Goal: Task Accomplishment & Management: Manage account settings

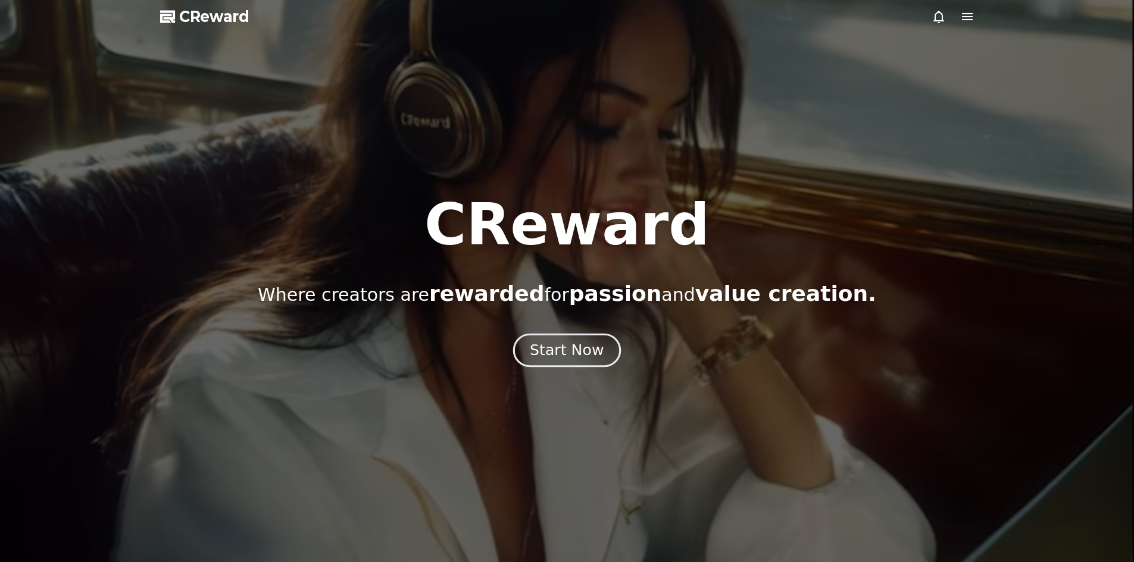
drag, startPoint x: 0, startPoint y: 0, endPoint x: 580, endPoint y: 346, distance: 675.7
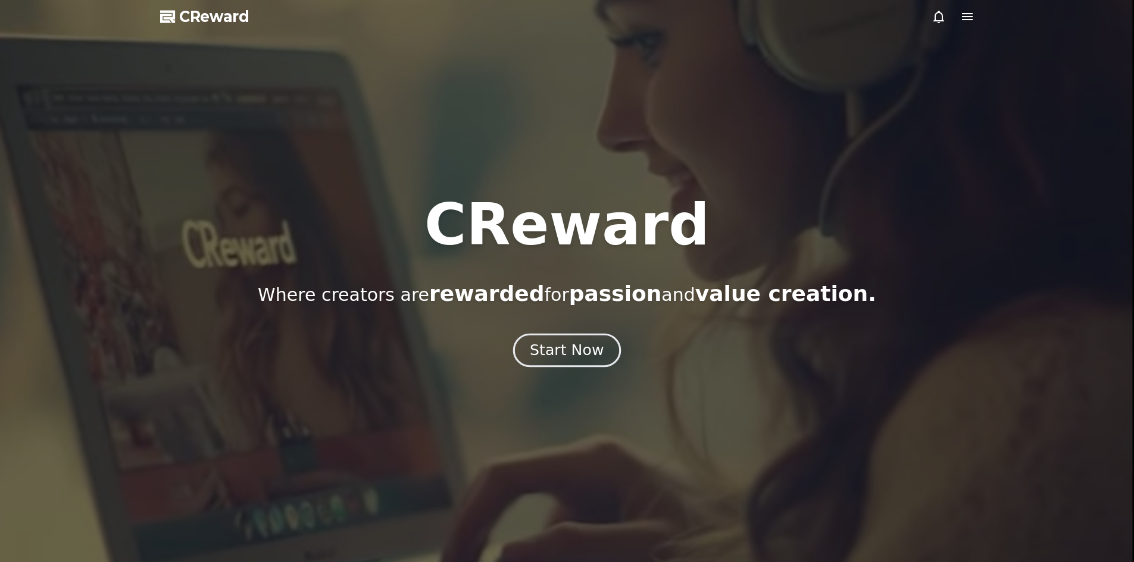
click at [580, 346] on div "Start Now" at bounding box center [567, 350] width 74 height 20
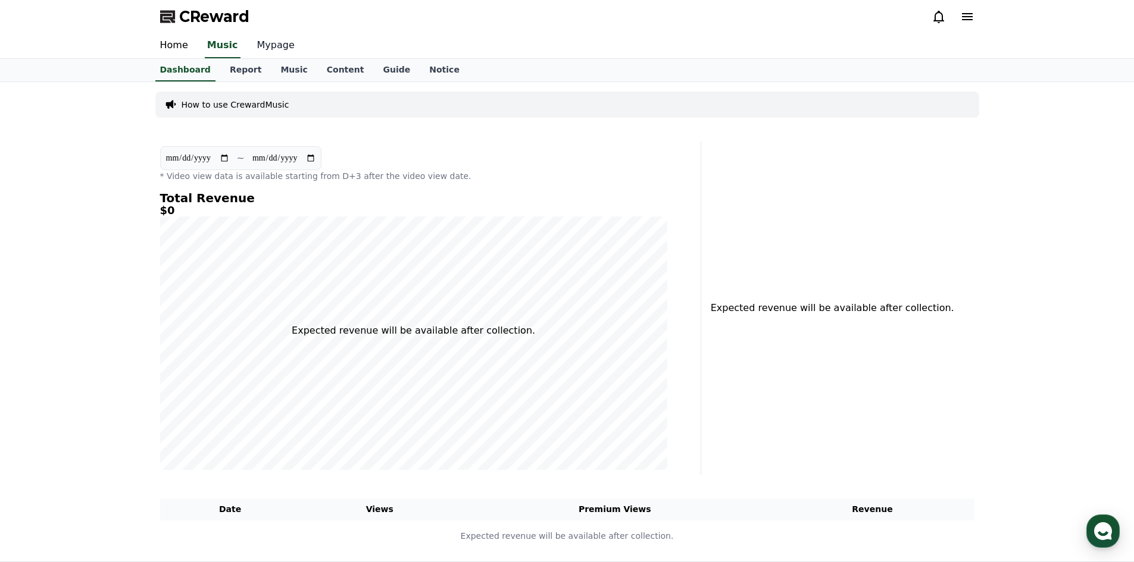
click at [271, 49] on link "Mypage" at bounding box center [276, 45] width 57 height 25
click at [248, 73] on link "Report" at bounding box center [245, 69] width 51 height 21
click at [295, 72] on link "Music" at bounding box center [294, 70] width 46 height 23
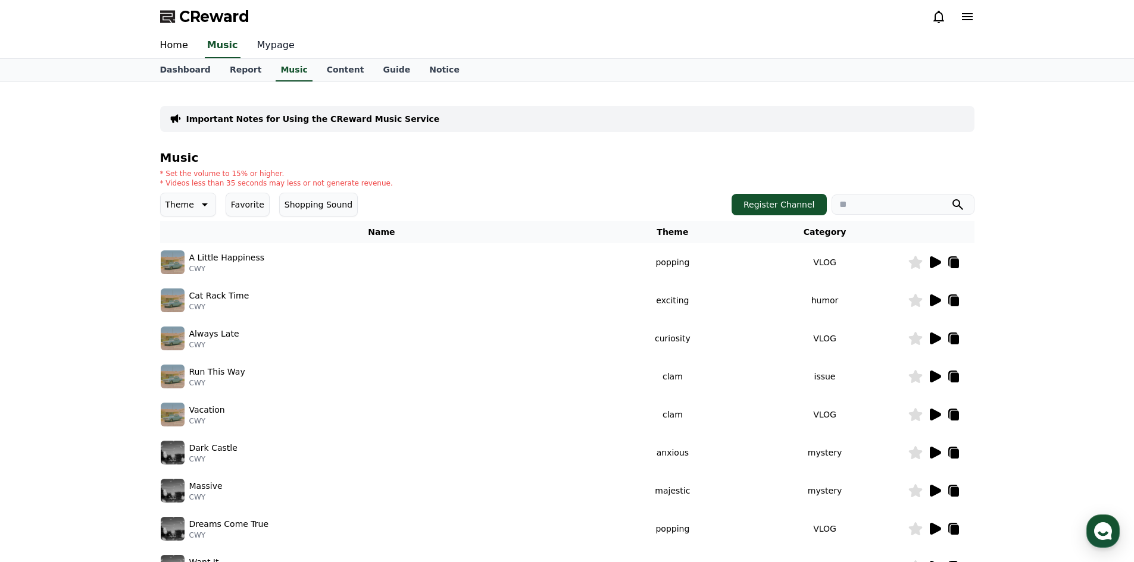
click at [265, 51] on link "Mypage" at bounding box center [276, 45] width 57 height 25
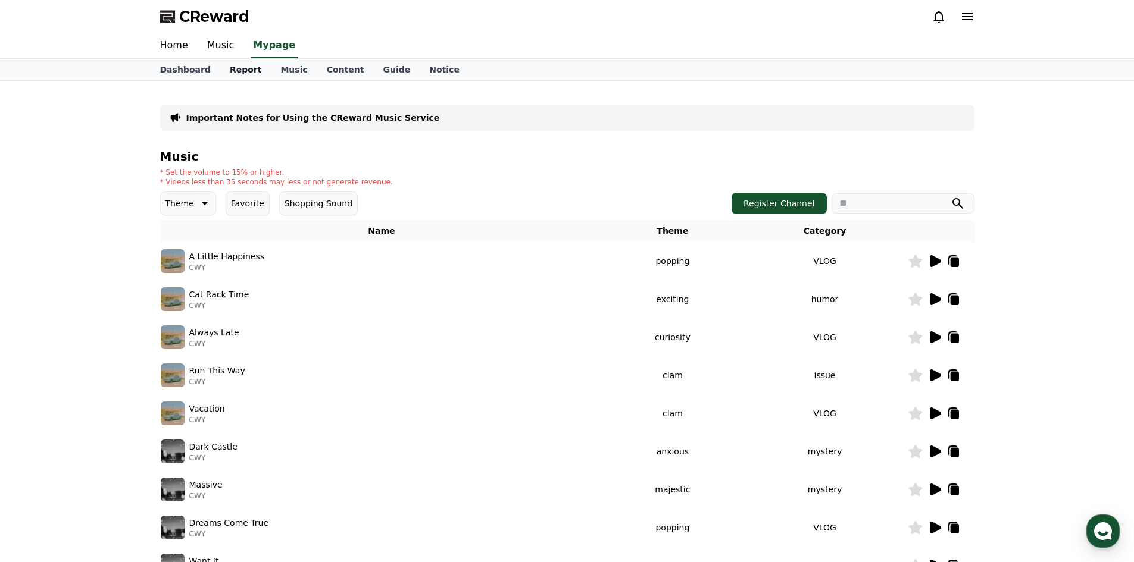
select select "**********"
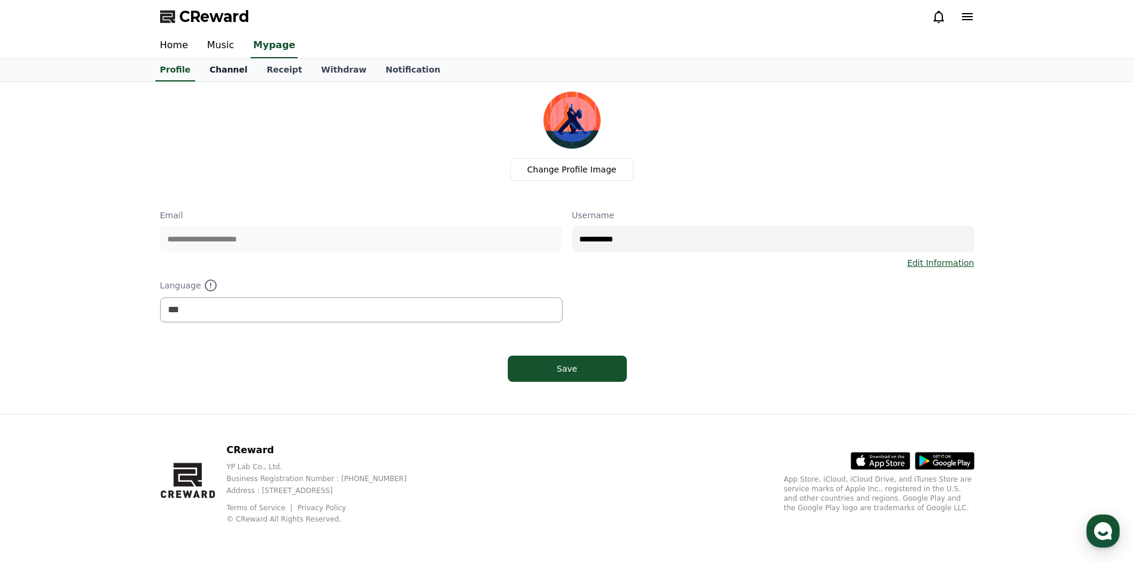
click at [217, 71] on link "Channel" at bounding box center [228, 70] width 57 height 23
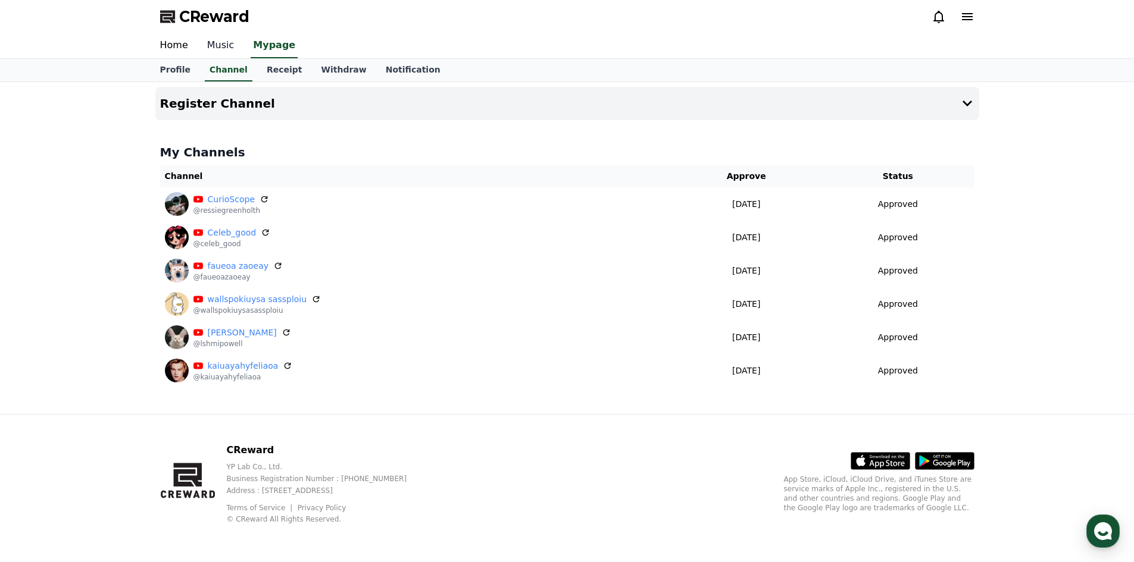
click at [223, 43] on link "Music" at bounding box center [221, 45] width 46 height 25
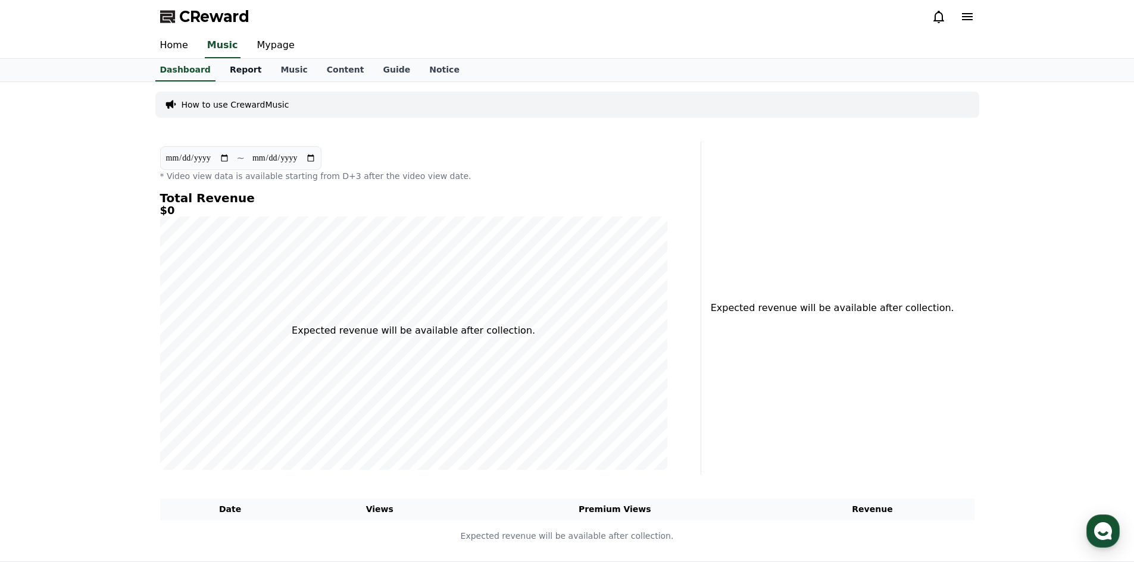
click at [236, 70] on link "Report" at bounding box center [245, 70] width 51 height 23
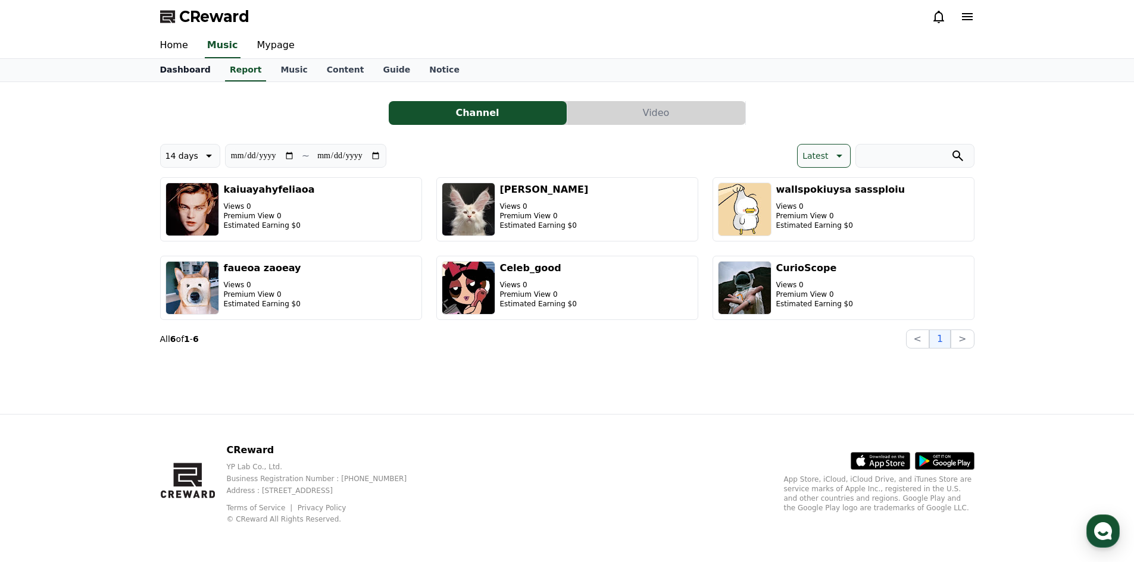
click at [190, 71] on link "Dashboard" at bounding box center [186, 70] width 70 height 23
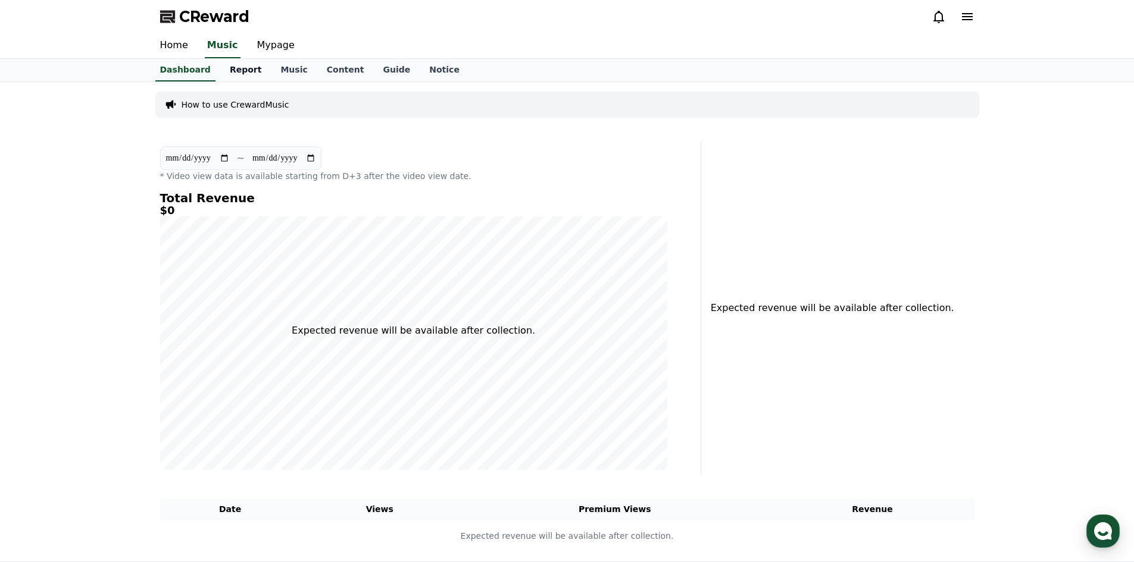
click at [229, 71] on link "Report" at bounding box center [245, 70] width 51 height 23
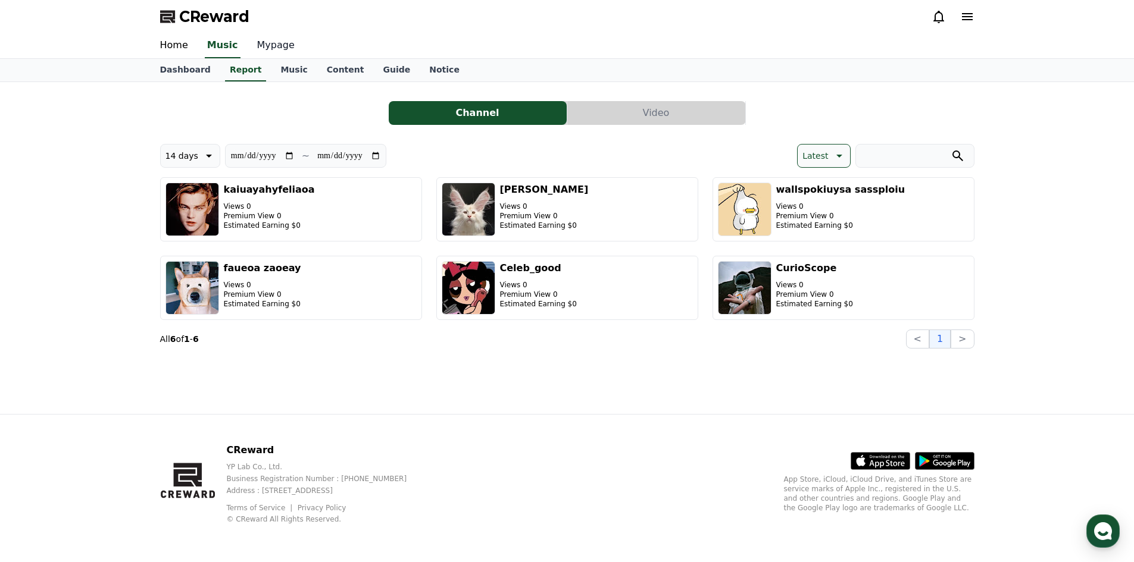
click at [282, 49] on link "Mypage" at bounding box center [276, 45] width 57 height 25
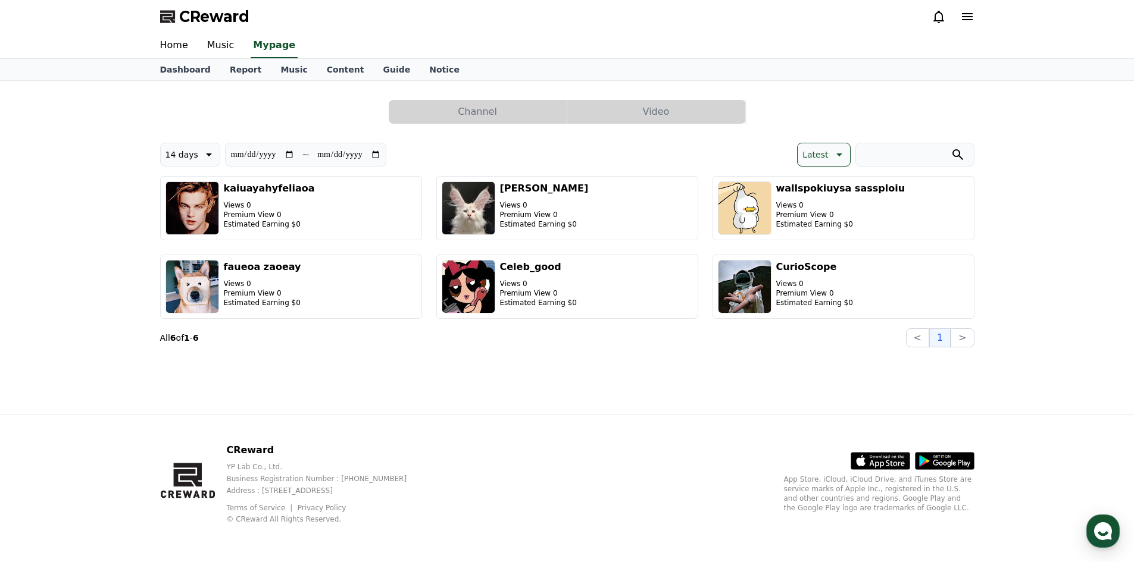
select select "**********"
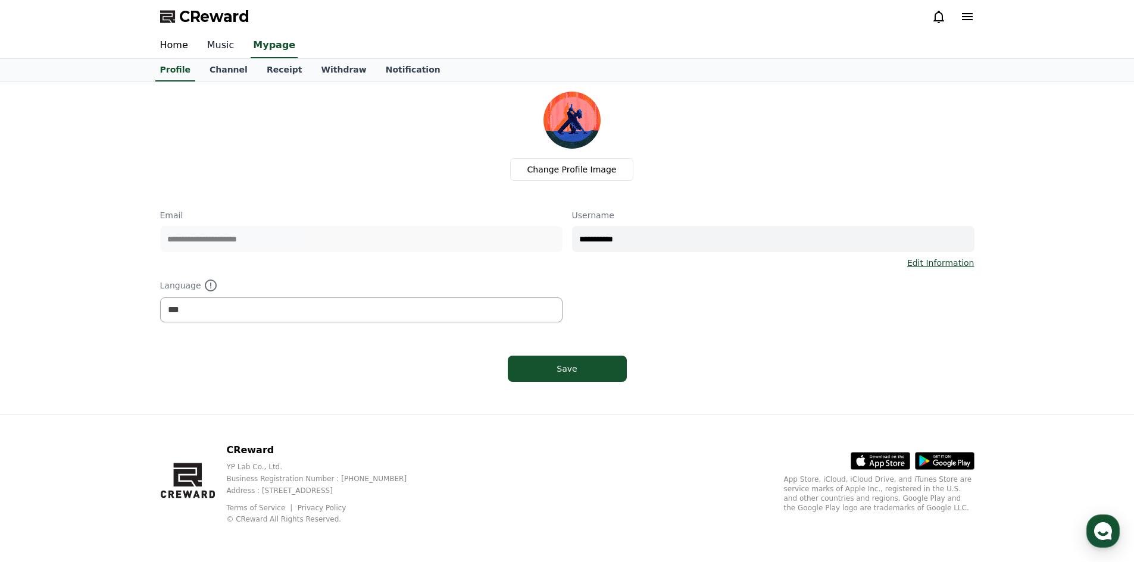
click at [220, 52] on link "Music" at bounding box center [221, 45] width 46 height 25
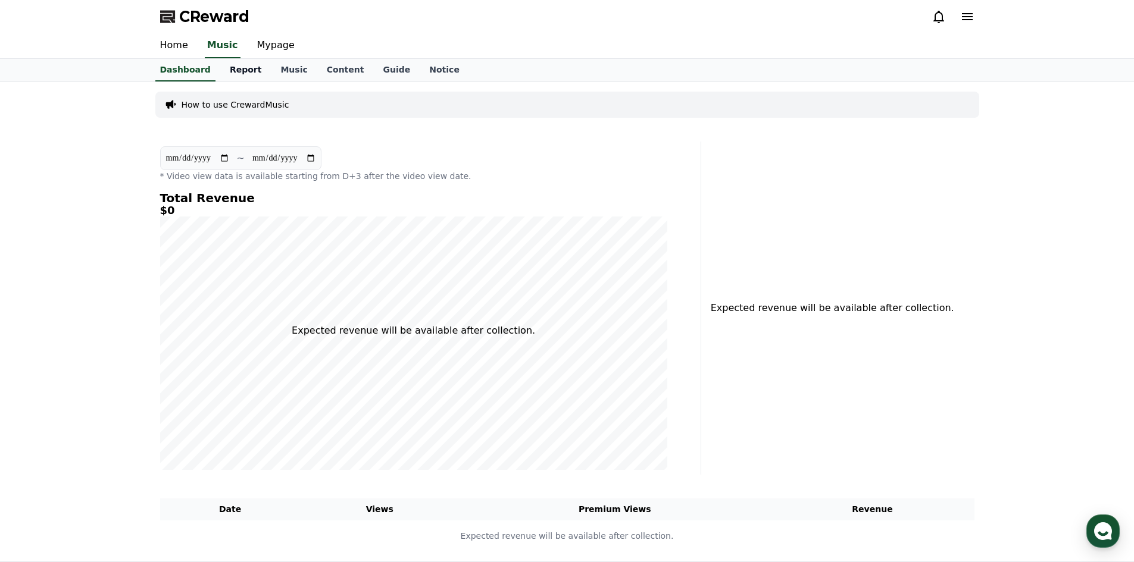
click at [232, 68] on link "Report" at bounding box center [245, 70] width 51 height 23
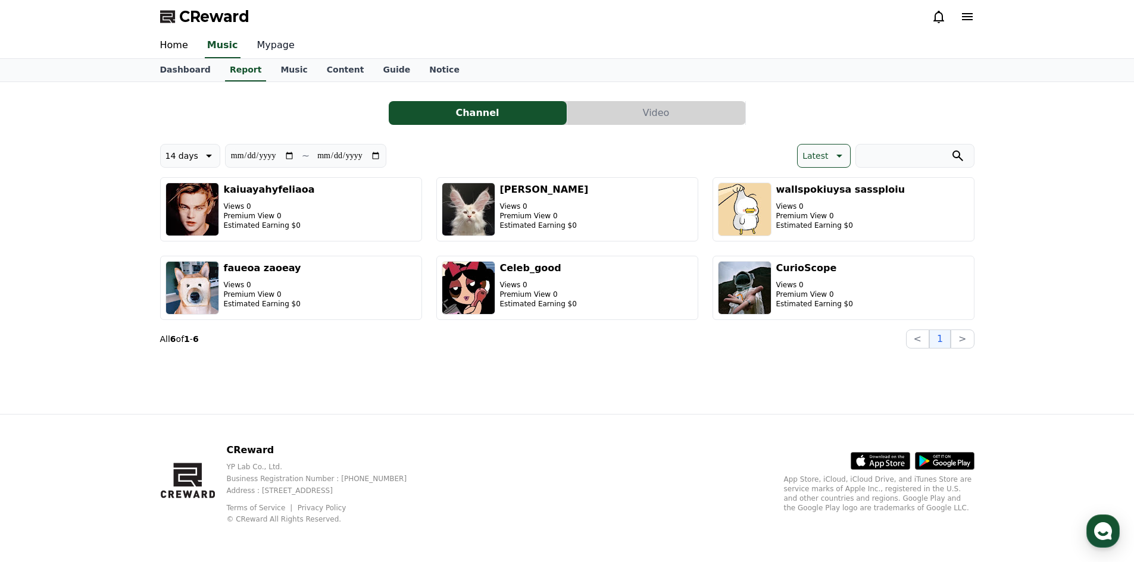
click at [273, 47] on link "Mypage" at bounding box center [276, 45] width 57 height 25
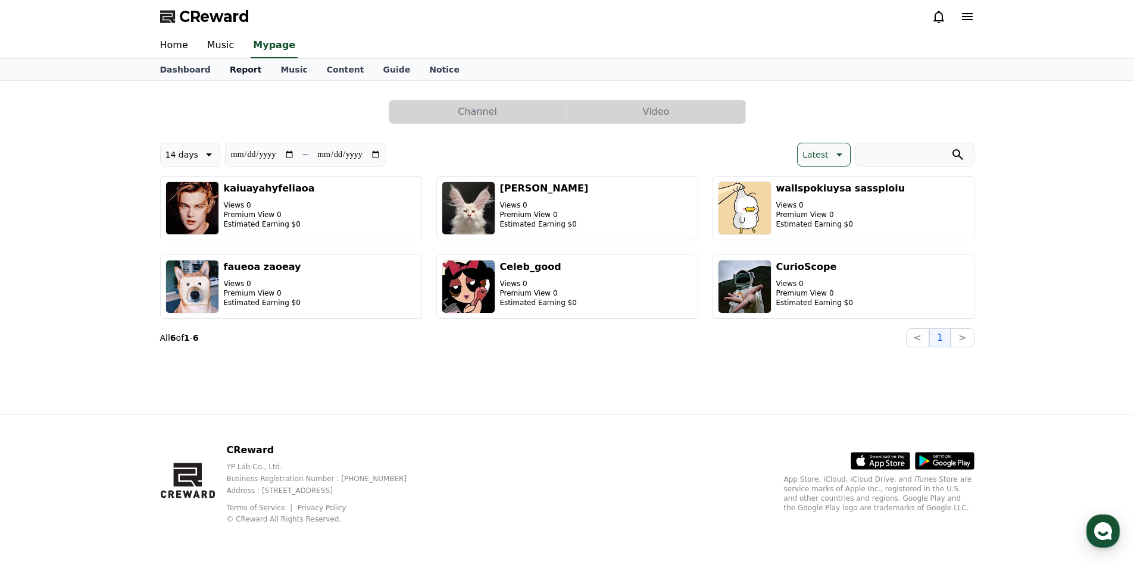
select select "**********"
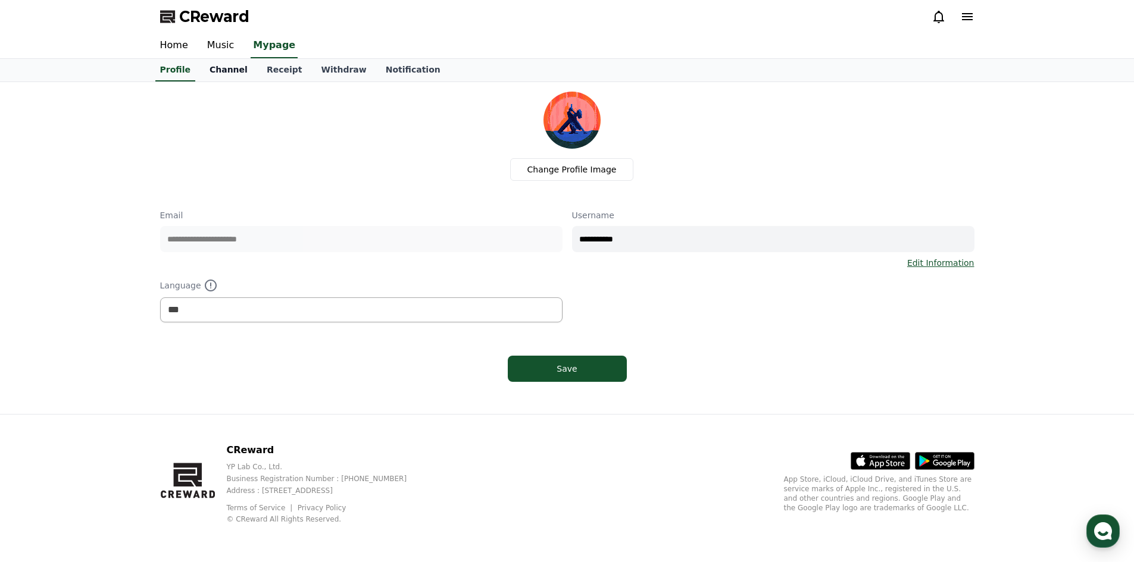
click at [225, 69] on link "Channel" at bounding box center [228, 70] width 57 height 23
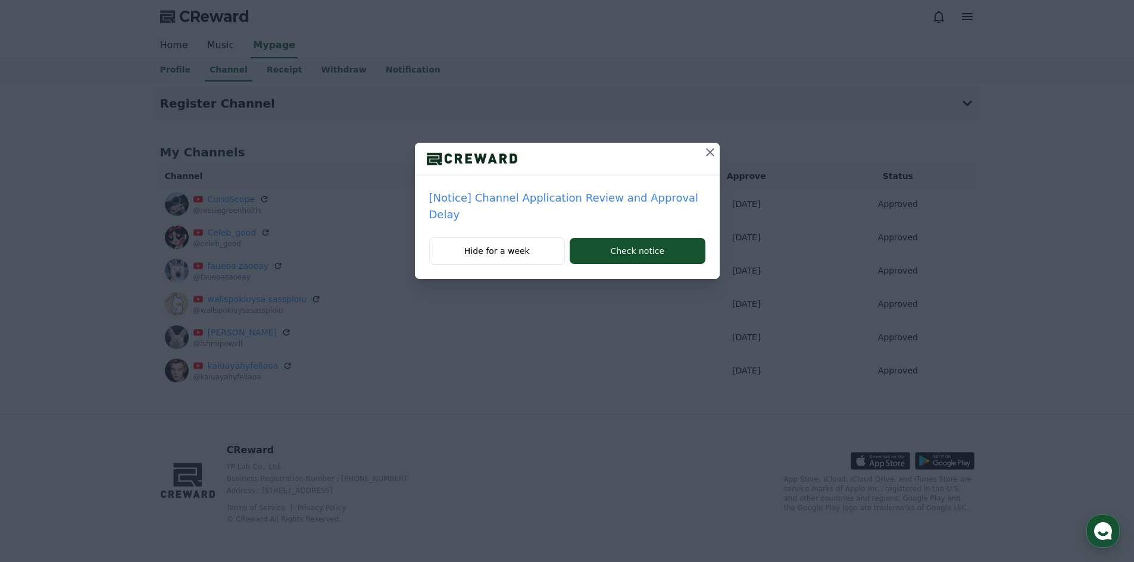
click at [710, 151] on icon at bounding box center [710, 152] width 8 height 8
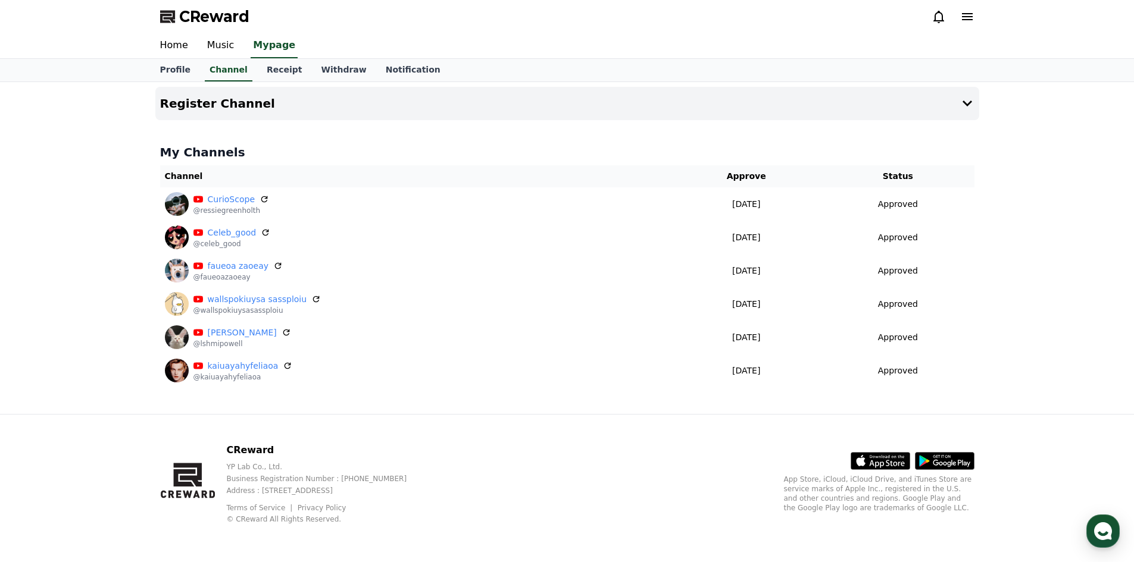
click at [962, 14] on icon at bounding box center [967, 16] width 11 height 7
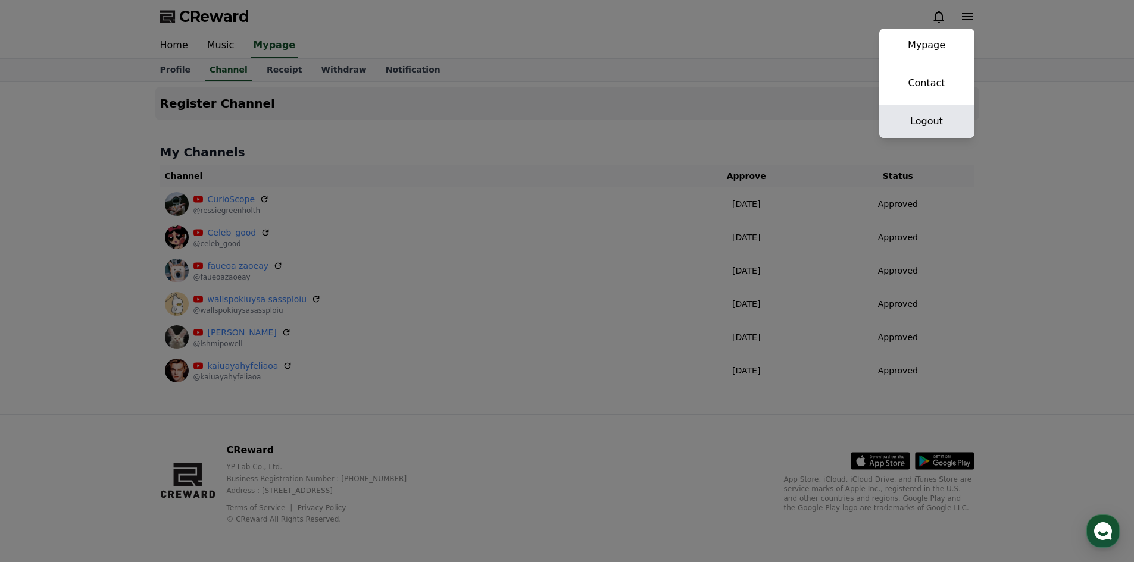
click at [929, 126] on link "Logout" at bounding box center [926, 121] width 95 height 33
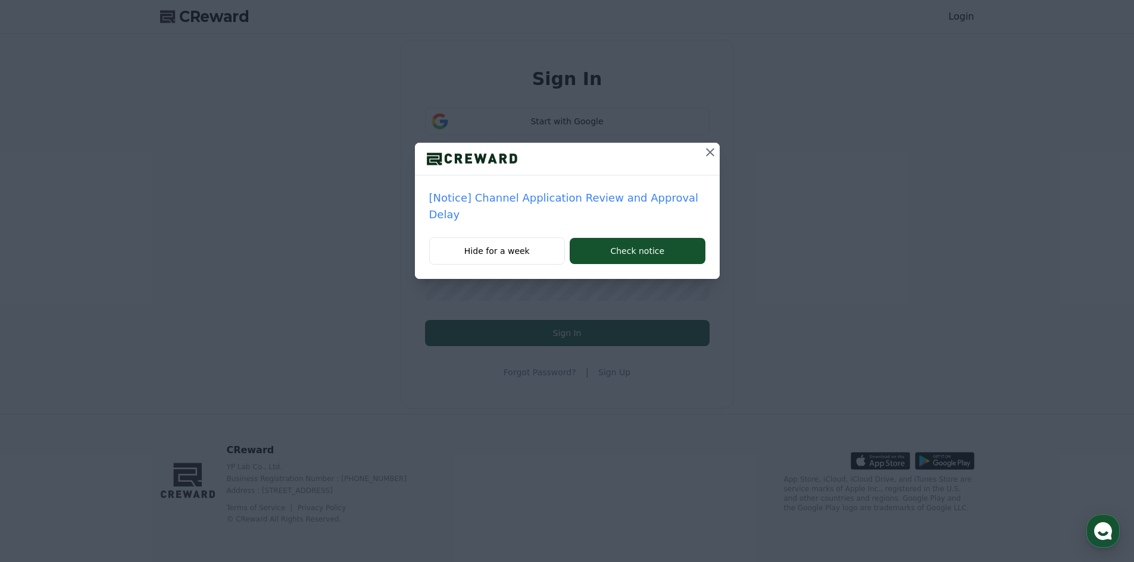
click at [707, 151] on icon at bounding box center [710, 152] width 14 height 14
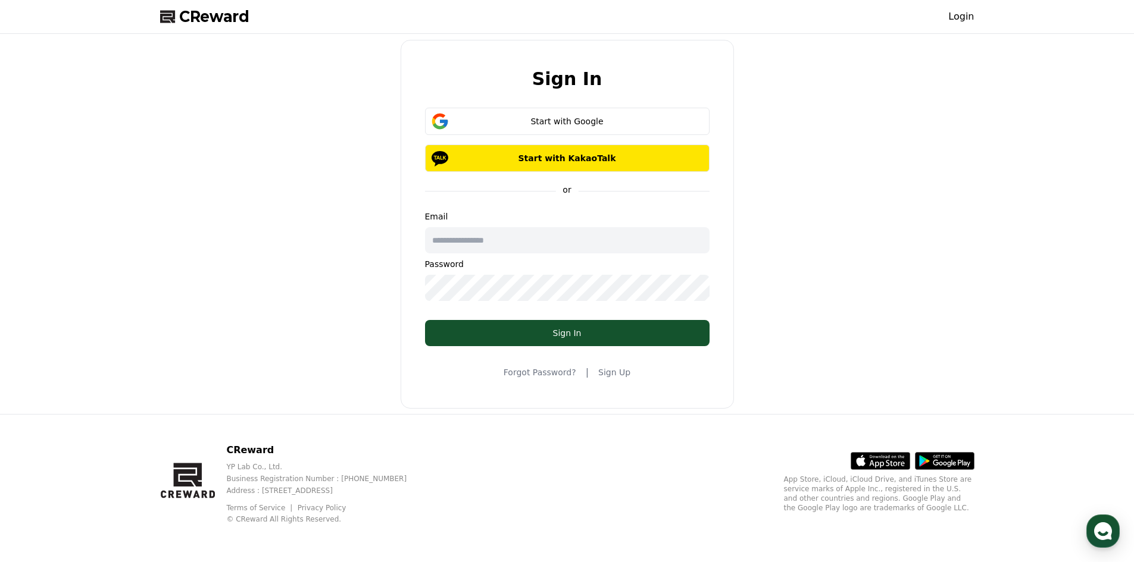
click at [463, 253] on div "Email Password" at bounding box center [567, 256] width 284 height 90
click at [486, 238] on input "text" at bounding box center [567, 240] width 284 height 26
type input "**********"
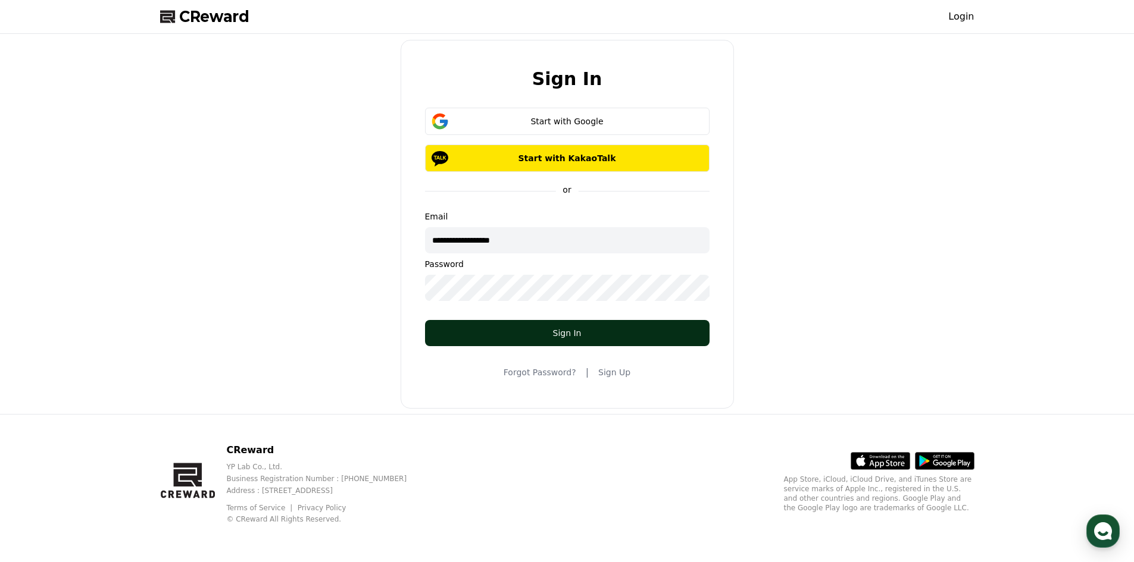
click at [507, 329] on div "Sign In" at bounding box center [567, 333] width 237 height 12
